Goal: Transaction & Acquisition: Purchase product/service

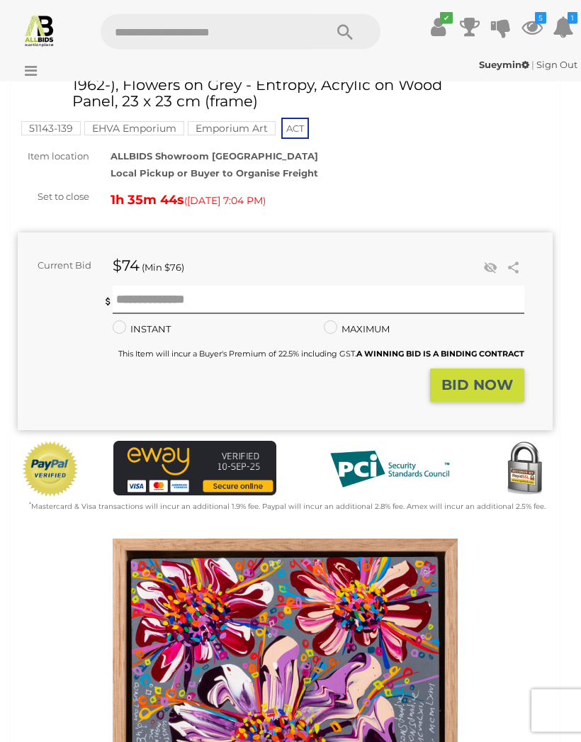
scroll to position [72, 0]
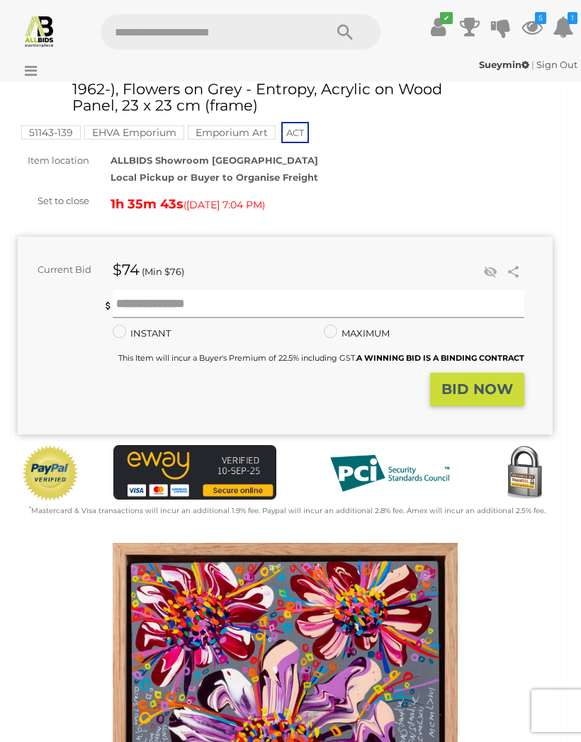
click at [166, 297] on input "text" at bounding box center [319, 304] width 412 height 28
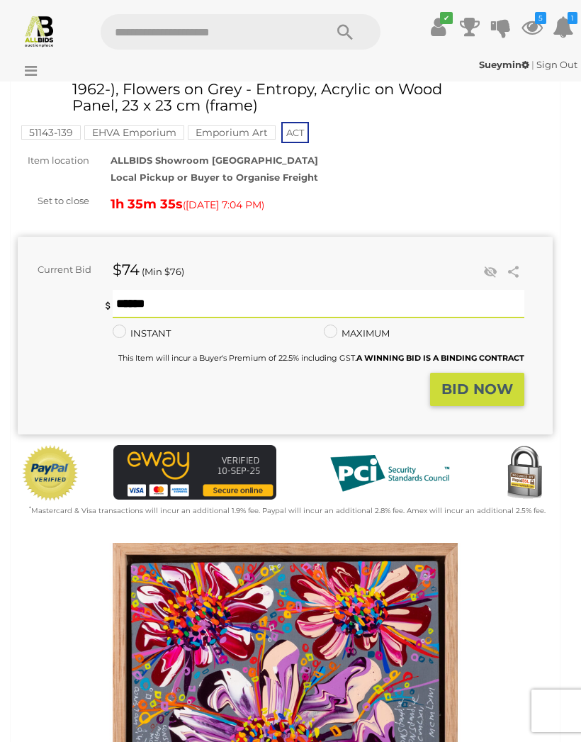
type input "***"
click at [486, 396] on strong "BID NOW" at bounding box center [478, 389] width 72 height 17
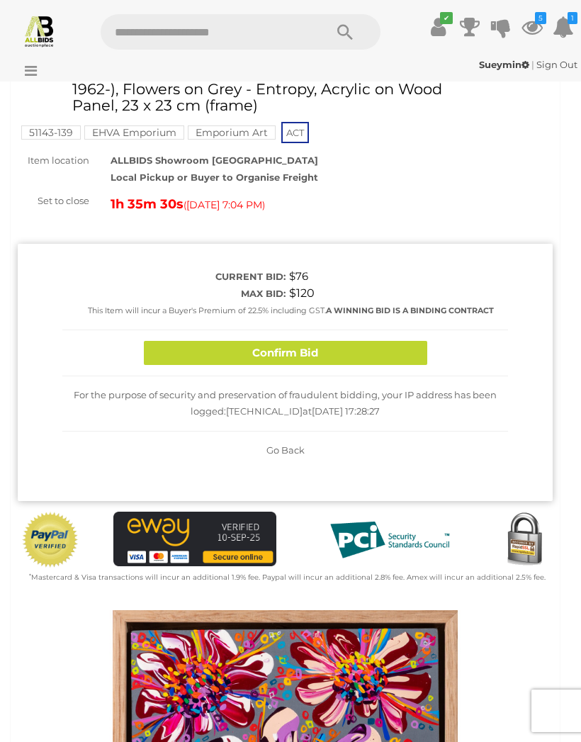
click at [381, 349] on button "Confirm Bid" at bounding box center [286, 353] width 284 height 25
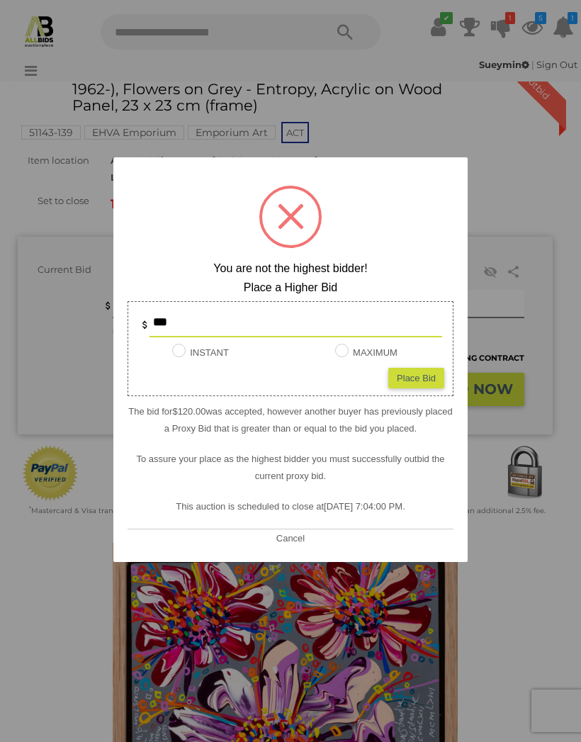
click at [511, 219] on div at bounding box center [290, 371] width 581 height 742
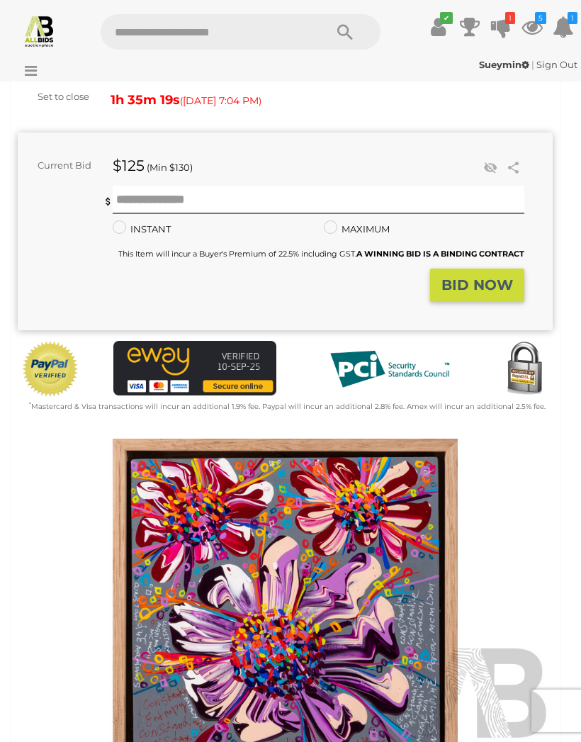
scroll to position [0, 0]
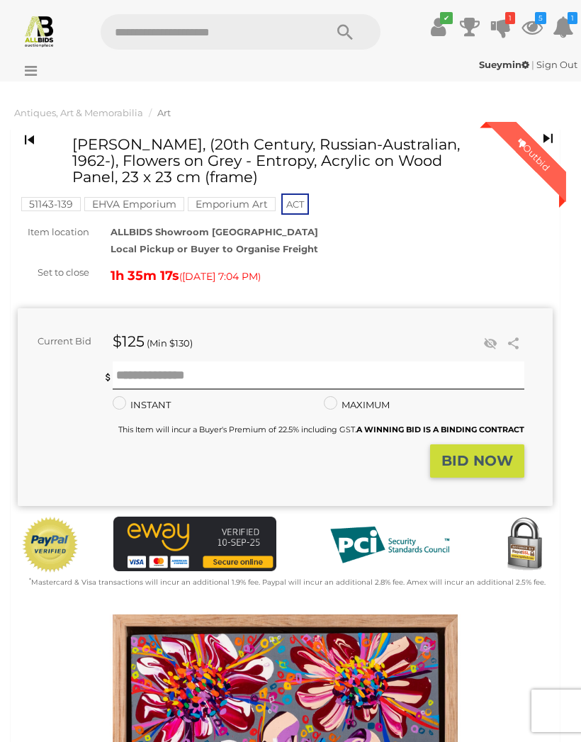
click at [532, 28] on icon at bounding box center [532, 27] width 21 height 26
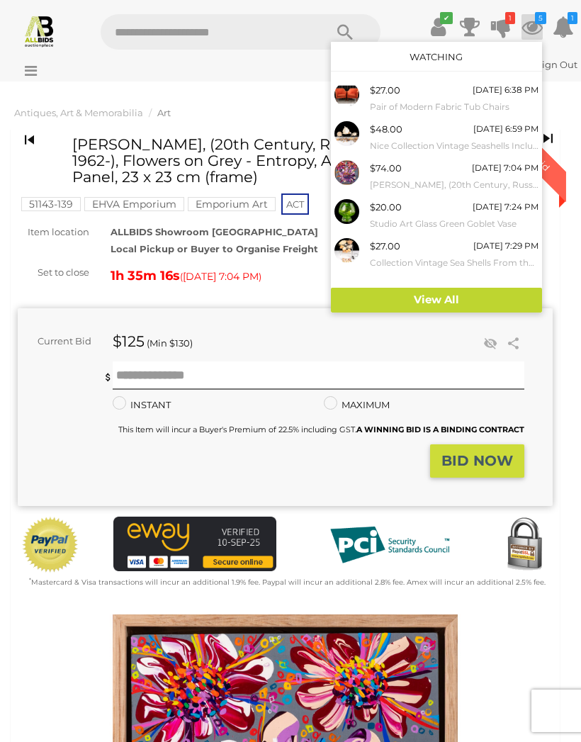
click at [430, 296] on link "View All" at bounding box center [436, 300] width 211 height 25
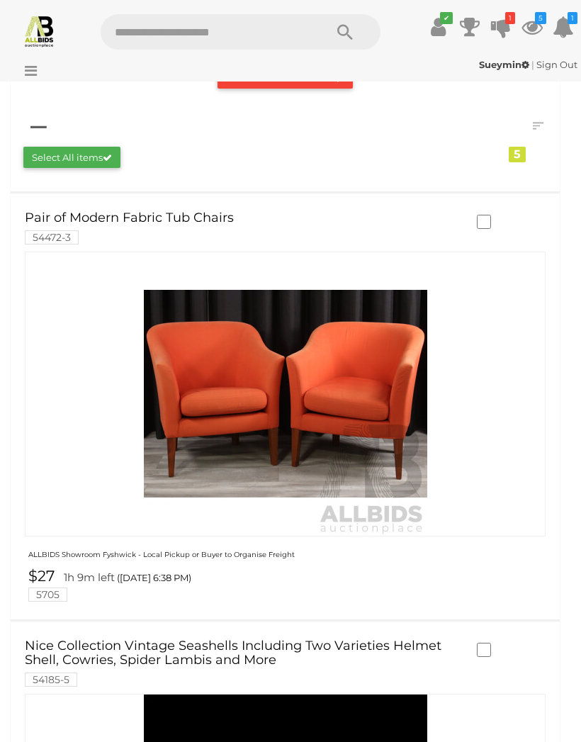
scroll to position [208, 0]
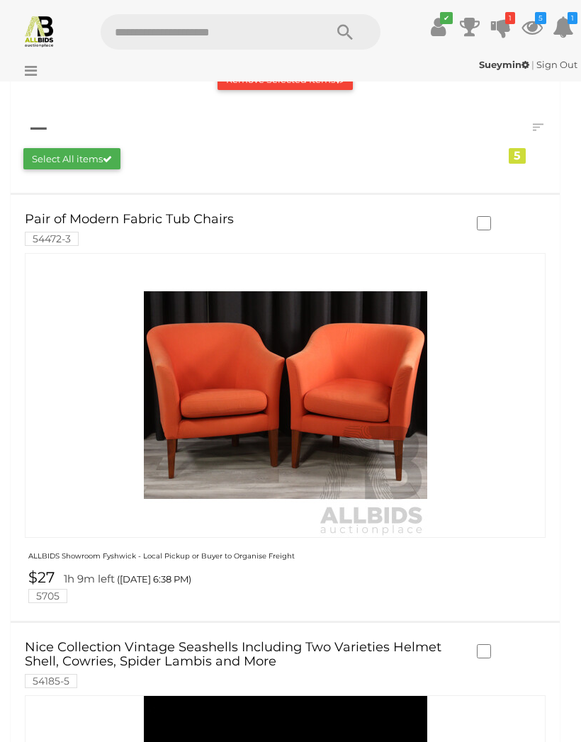
click at [177, 223] on link "Pair of Modern Fabric Tub Chairs 54472-3" at bounding box center [244, 229] width 438 height 32
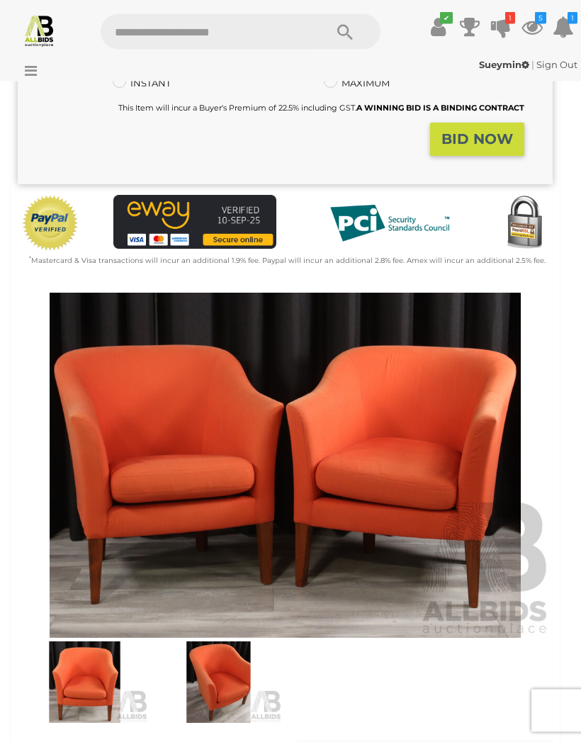
scroll to position [290, 0]
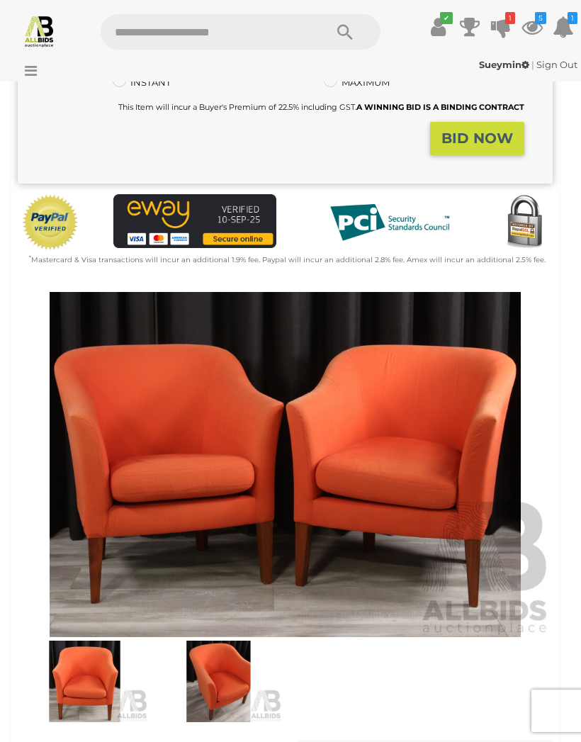
click at [225, 690] on img at bounding box center [218, 682] width 127 height 82
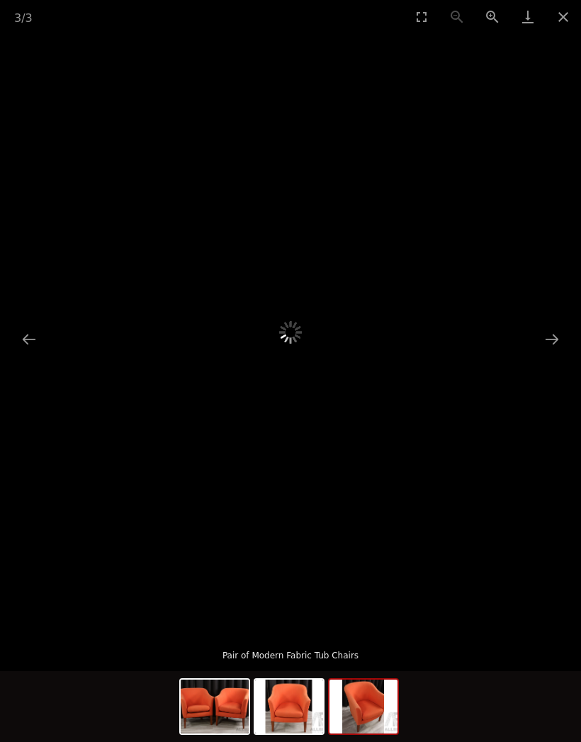
click at [566, 11] on button "Close gallery" at bounding box center [563, 16] width 35 height 33
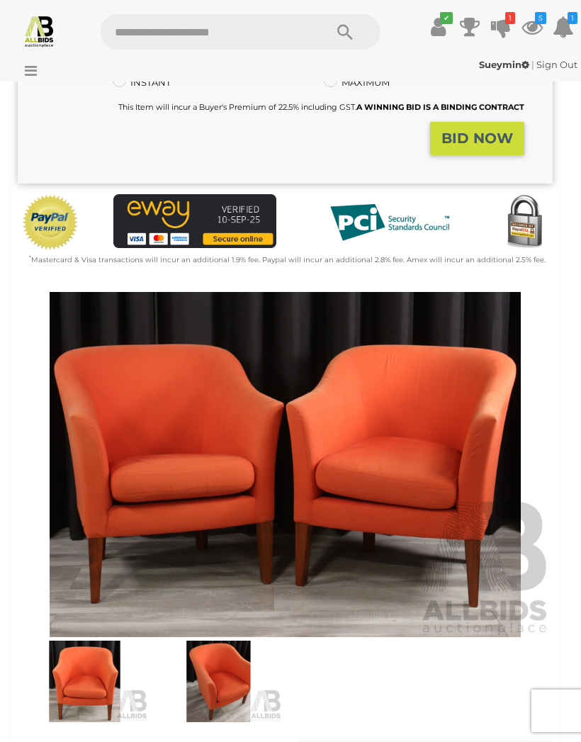
scroll to position [353, 0]
